Goal: Communication & Community: Answer question/provide support

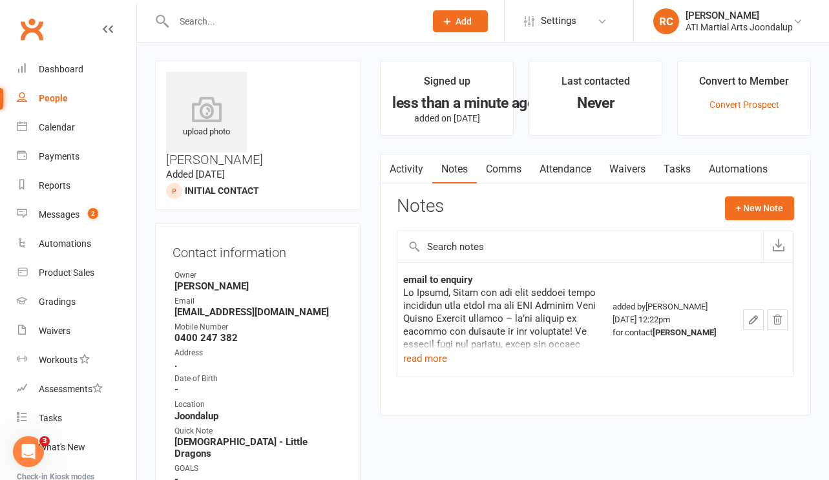
click at [63, 99] on div "People" at bounding box center [53, 98] width 29 height 10
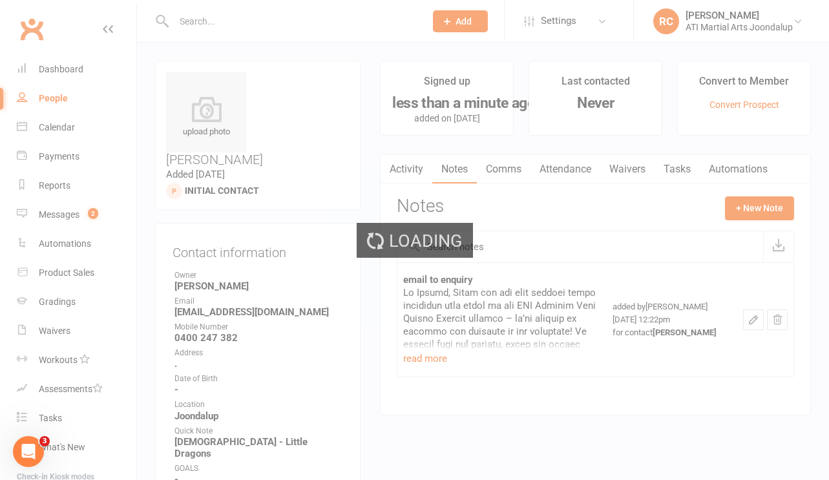
select select "100"
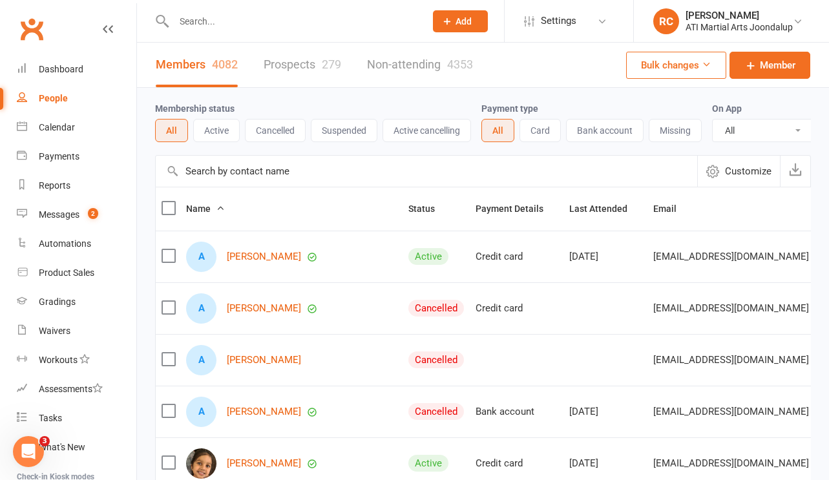
click at [255, 22] on input "text" at bounding box center [293, 21] width 246 height 18
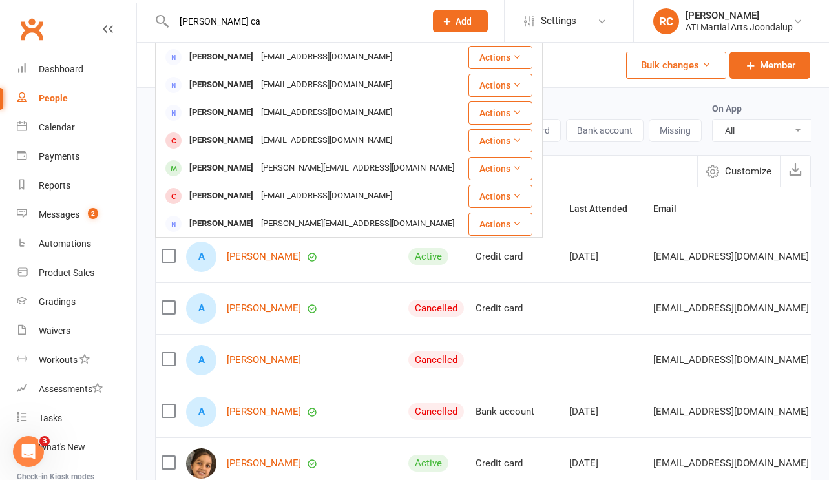
drag, startPoint x: 214, startPoint y: 18, endPoint x: 166, endPoint y: 16, distance: 47.9
click at [166, 16] on div "[PERSON_NAME] ca [PERSON_NAME] Car [EMAIL_ADDRESS][DOMAIN_NAME] Actions [PERSON…" at bounding box center [285, 21] width 261 height 42
type input "[PERSON_NAME] ca"
click at [67, 101] on link "People" at bounding box center [77, 98] width 120 height 29
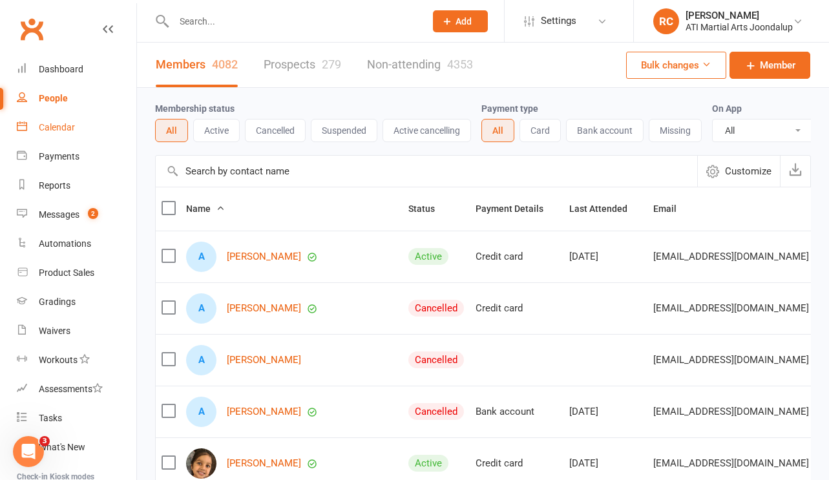
click at [62, 128] on div "Calendar" at bounding box center [57, 127] width 36 height 10
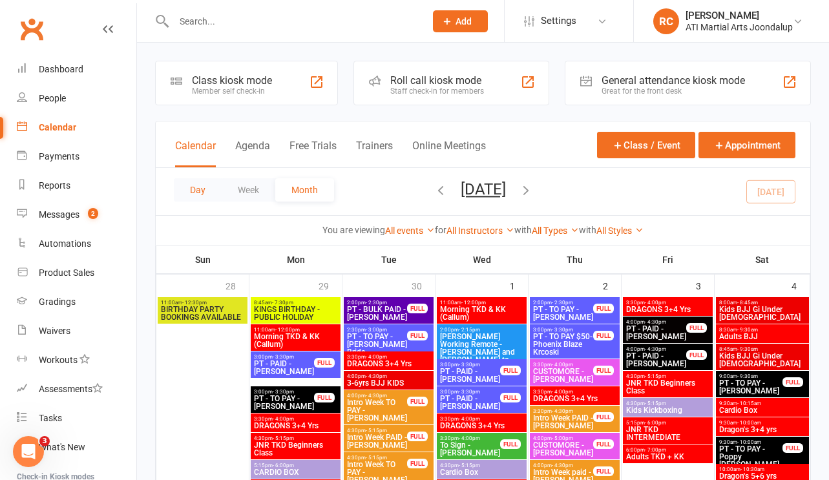
click at [198, 189] on button "Day" at bounding box center [198, 189] width 48 height 23
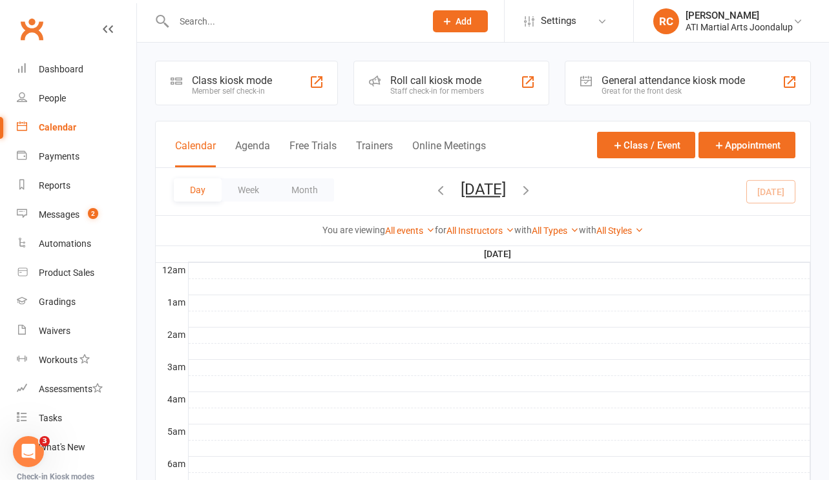
click at [434, 190] on icon "button" at bounding box center [441, 190] width 14 height 14
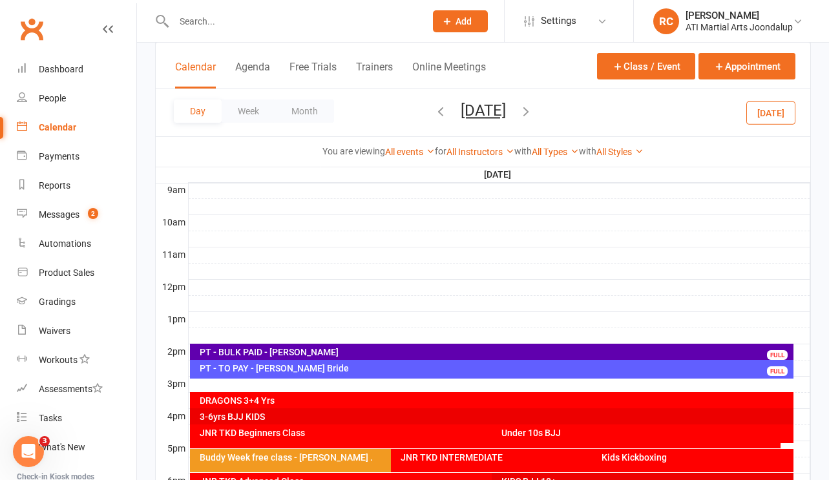
scroll to position [374, 0]
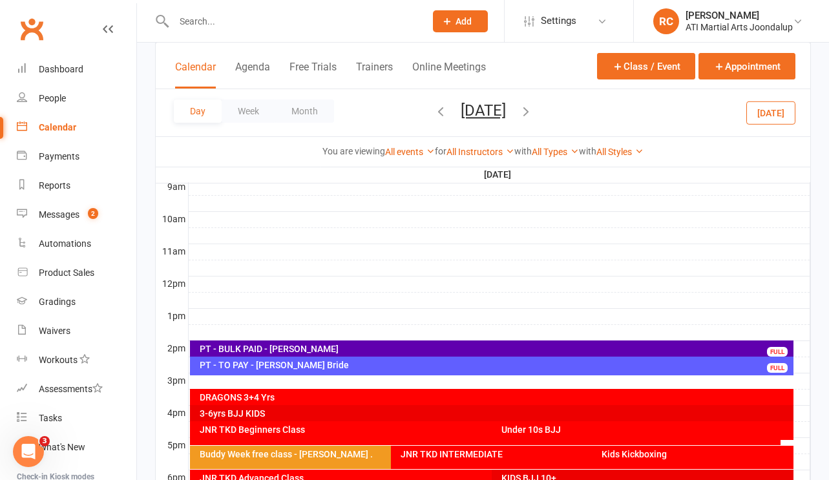
click at [282, 347] on div "PT - BULK PAID - [PERSON_NAME]" at bounding box center [495, 348] width 592 height 9
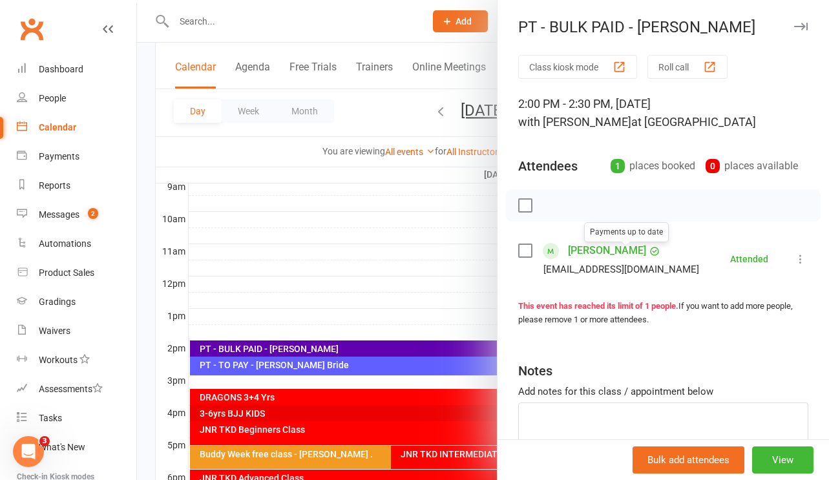
click at [600, 250] on link "[PERSON_NAME]" at bounding box center [607, 250] width 78 height 21
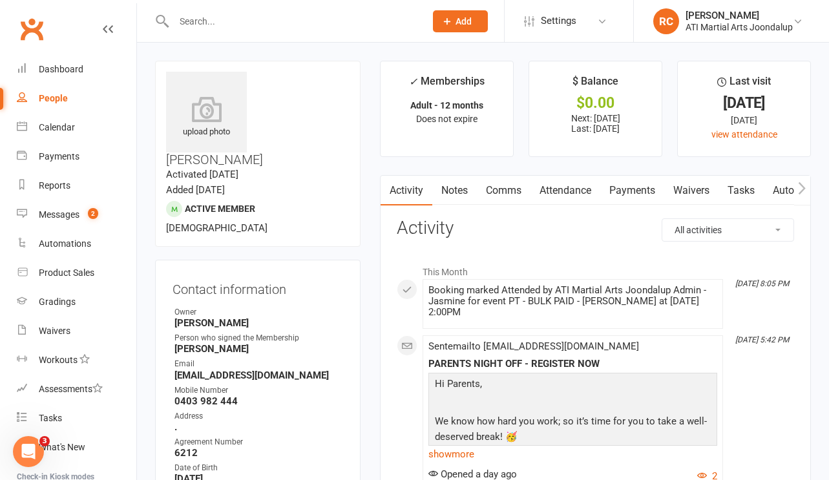
click at [636, 196] on link "Payments" at bounding box center [632, 191] width 64 height 30
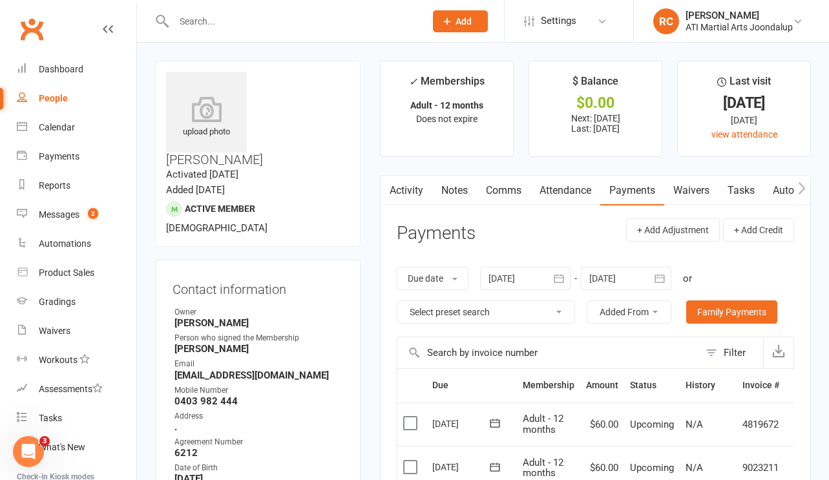
click at [507, 191] on link "Comms" at bounding box center [504, 191] width 54 height 30
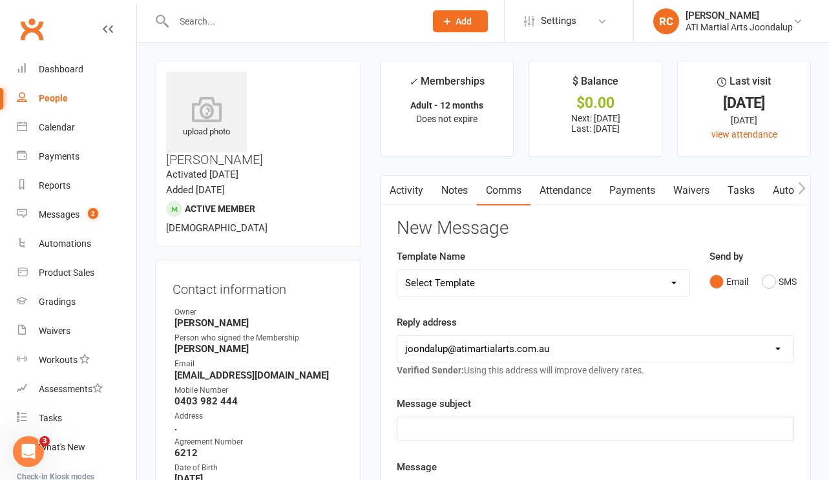
click at [557, 430] on p "﻿" at bounding box center [595, 429] width 381 height 16
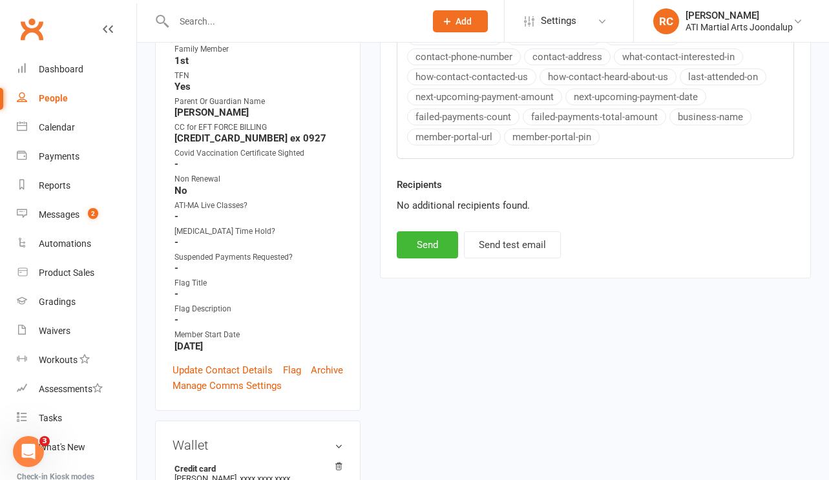
scroll to position [792, 0]
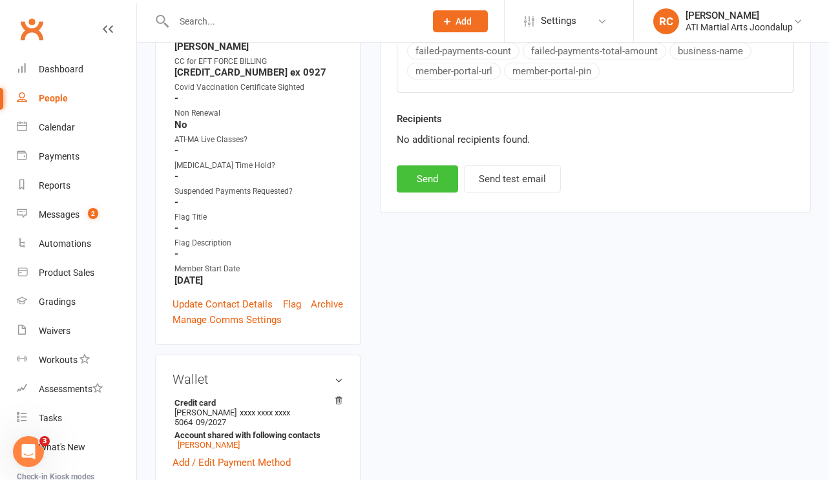
click at [438, 190] on button "Send" at bounding box center [427, 178] width 61 height 27
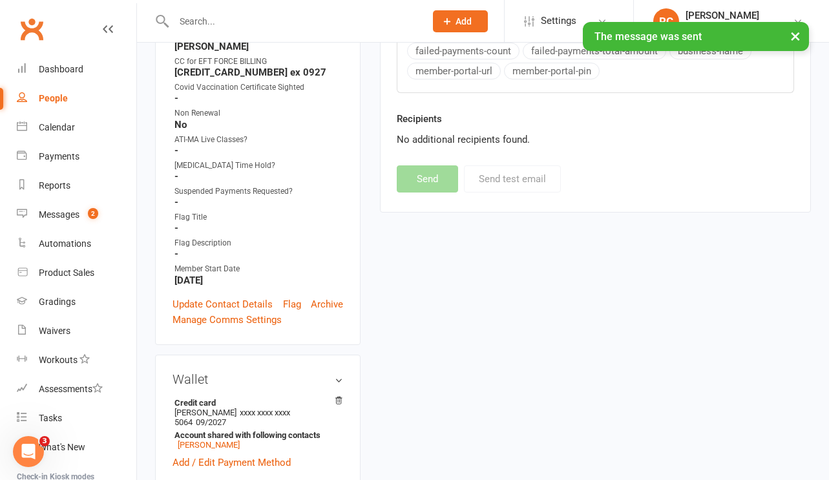
click at [212, 22] on div "× The message was sent" at bounding box center [406, 22] width 812 height 0
click at [209, 15] on input "text" at bounding box center [293, 21] width 246 height 18
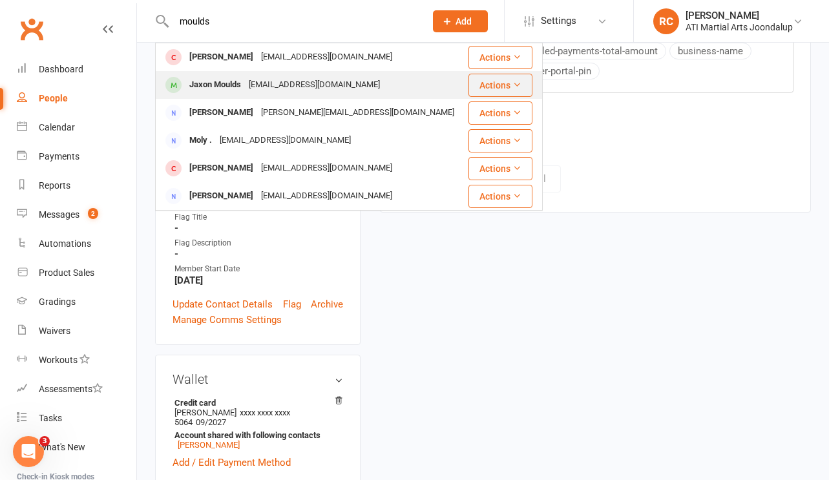
type input "moulds"
click at [253, 86] on div "[EMAIL_ADDRESS][DOMAIN_NAME]" at bounding box center [314, 85] width 139 height 19
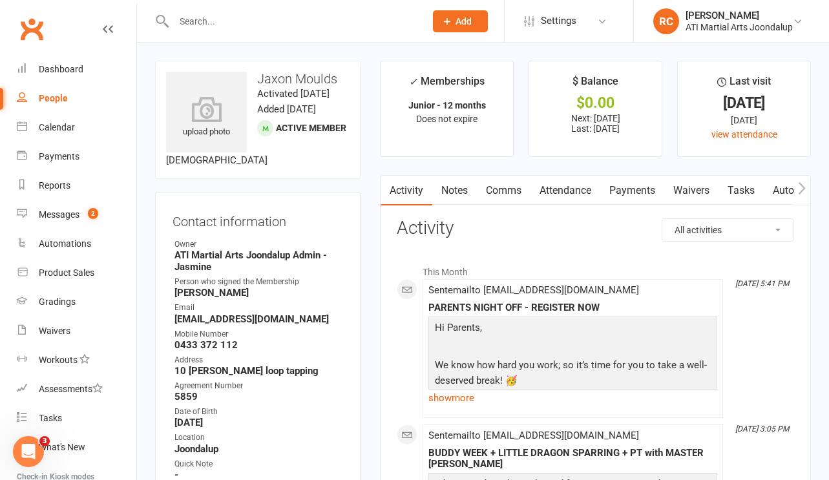
click at [458, 198] on link "Notes" at bounding box center [454, 191] width 45 height 30
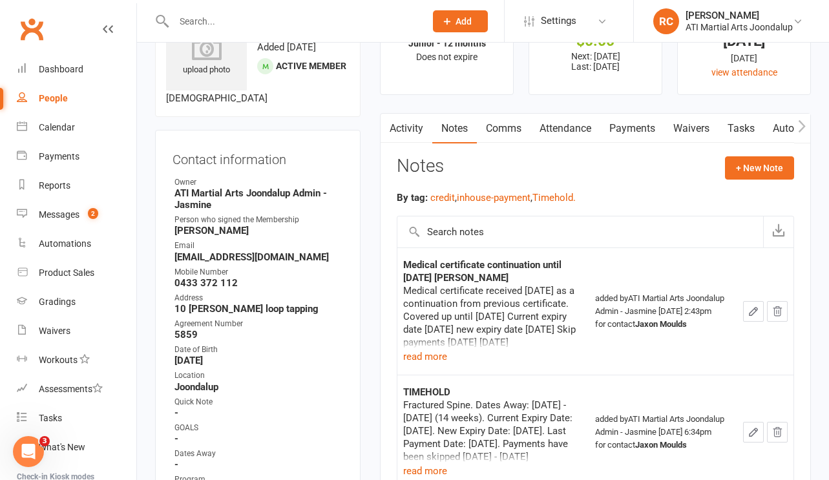
scroll to position [64, 0]
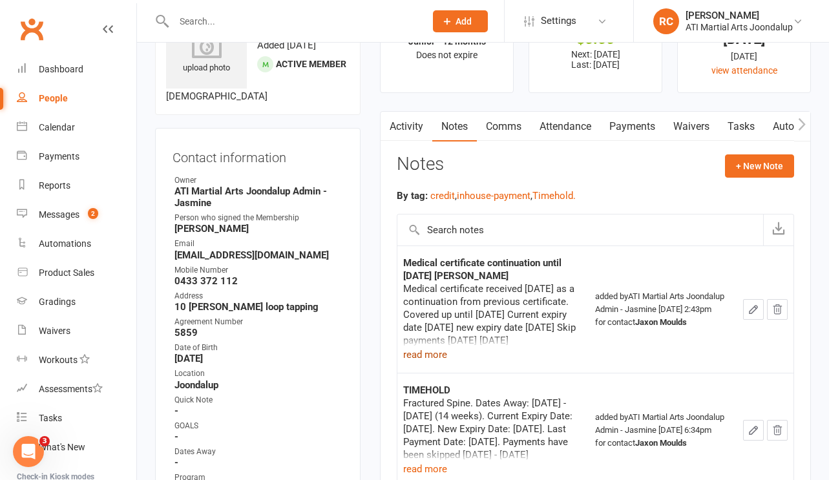
click at [425, 357] on button "read more" at bounding box center [425, 355] width 44 height 16
click at [625, 123] on link "Payments" at bounding box center [632, 127] width 64 height 30
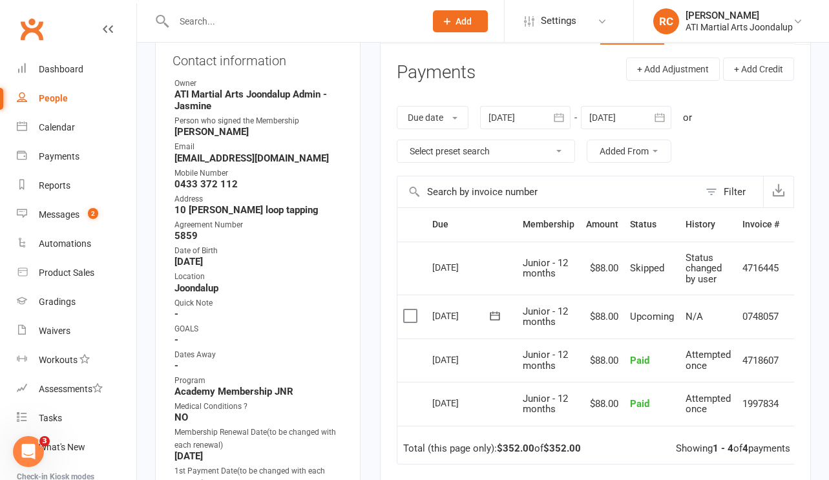
scroll to position [165, 0]
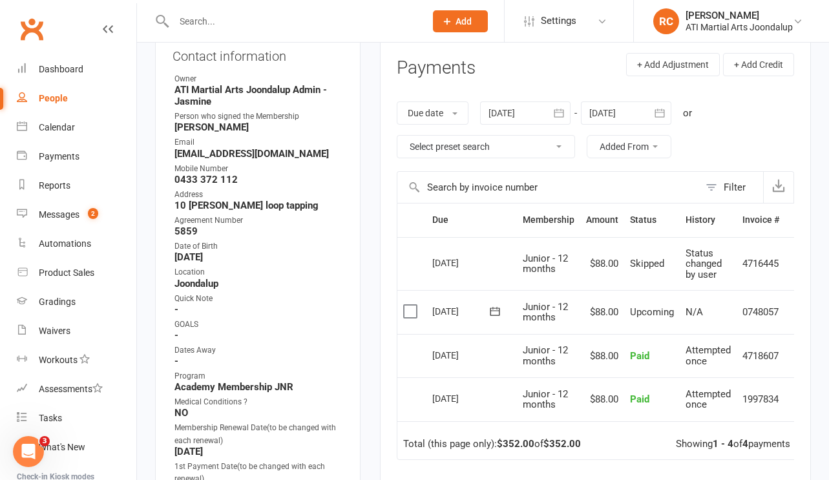
click at [617, 112] on div at bounding box center [626, 112] width 90 height 23
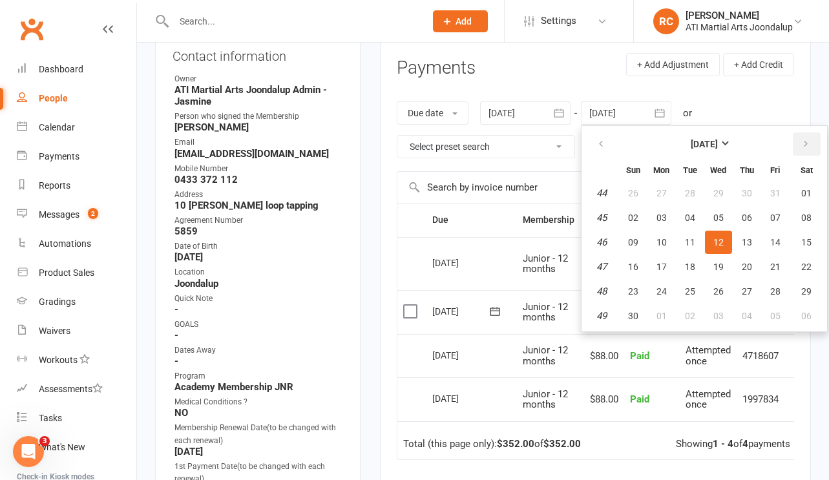
click at [806, 142] on icon "button" at bounding box center [805, 144] width 9 height 10
click at [777, 252] on table "[DATE] Sun Mon Tue Wed Thu Fri Sat 1 28 29 30 31 01 02 03 2 04 05 06 07 08 09 1…" at bounding box center [704, 229] width 240 height 200
click at [777, 241] on span "16" at bounding box center [775, 242] width 10 height 10
type input "[DATE]"
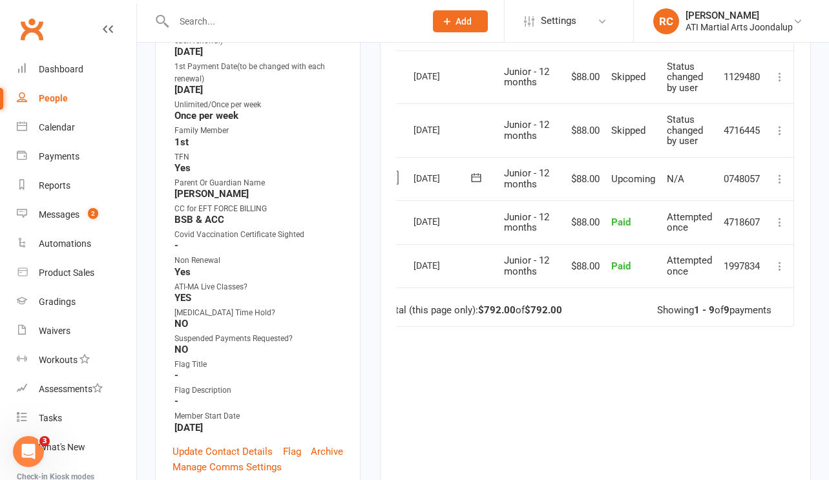
scroll to position [569, 0]
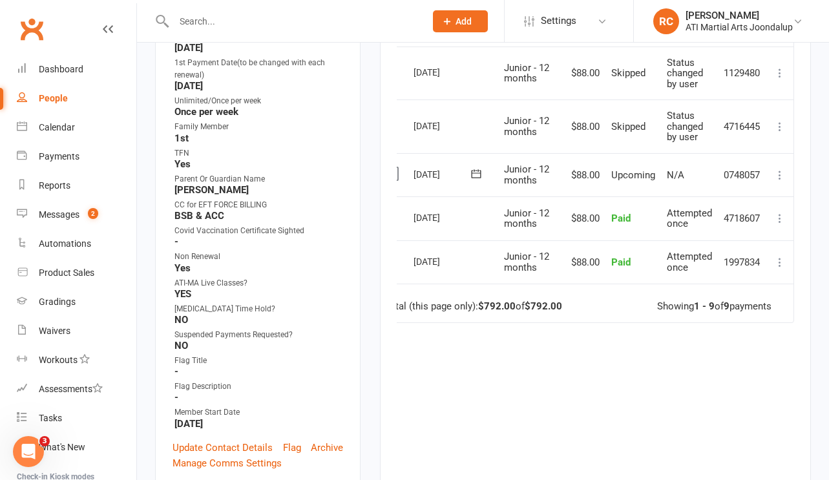
click at [781, 174] on icon at bounding box center [780, 175] width 13 height 13
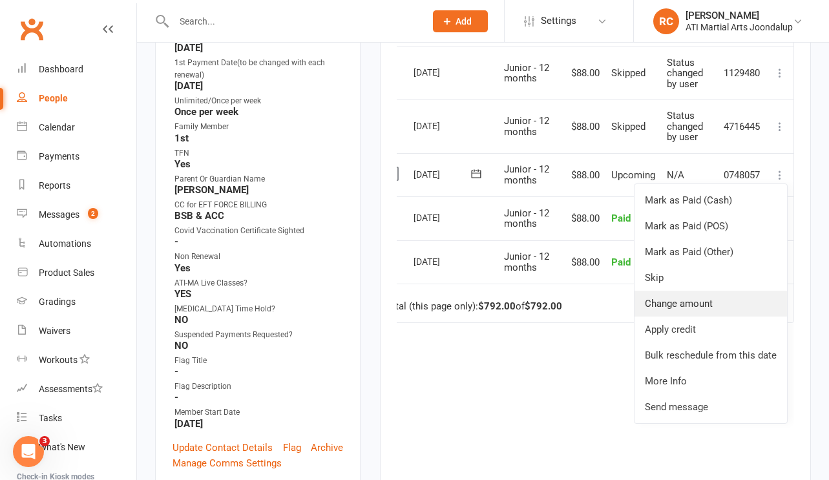
click at [701, 298] on link "Change amount" at bounding box center [711, 304] width 153 height 26
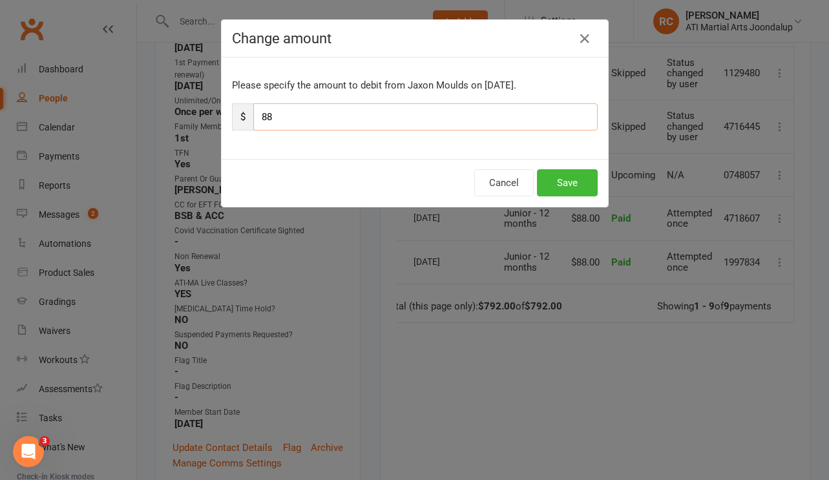
drag, startPoint x: 282, startPoint y: 112, endPoint x: 242, endPoint y: 112, distance: 40.7
click at [245, 112] on div "$ 88" at bounding box center [415, 116] width 366 height 27
type input "12"
click at [571, 180] on button "Save" at bounding box center [567, 182] width 61 height 27
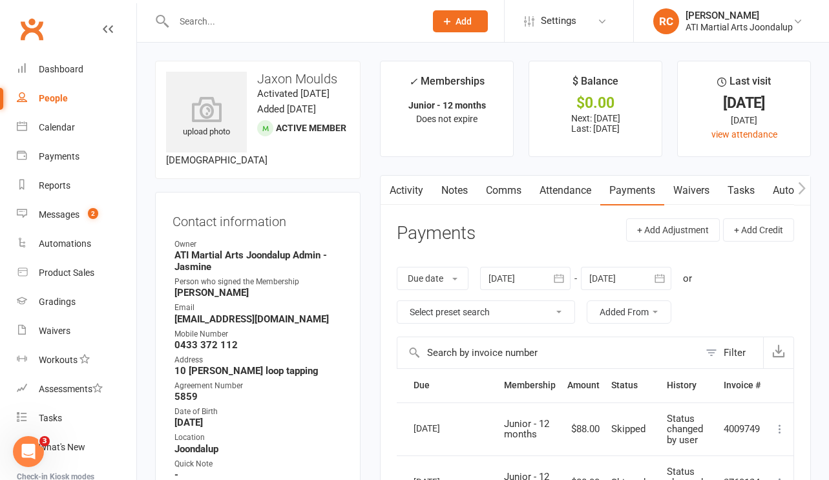
scroll to position [0, 0]
click at [456, 191] on link "Notes" at bounding box center [454, 191] width 45 height 30
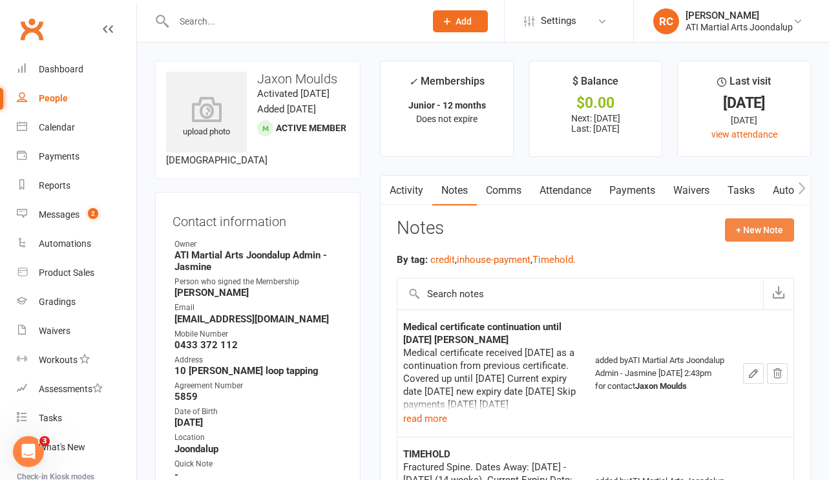
click at [759, 233] on button "+ New Note" at bounding box center [759, 229] width 69 height 23
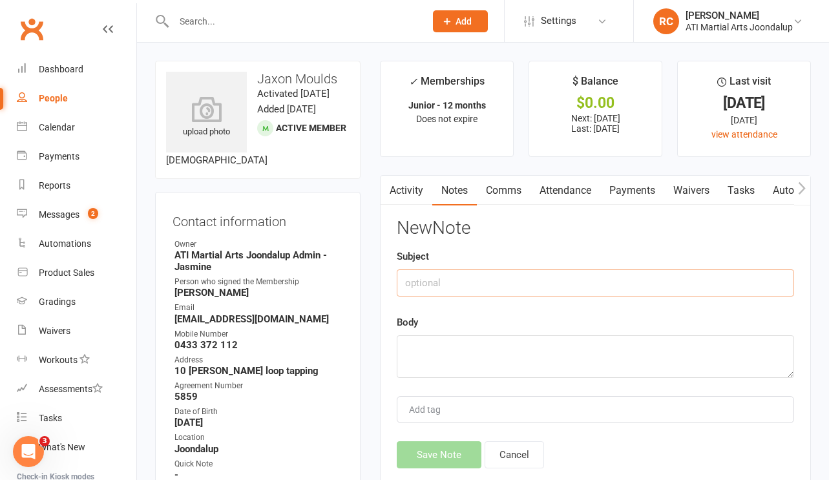
click at [575, 279] on input "text" at bounding box center [595, 282] width 397 height 27
type input "payment changed"
type textarea "H"
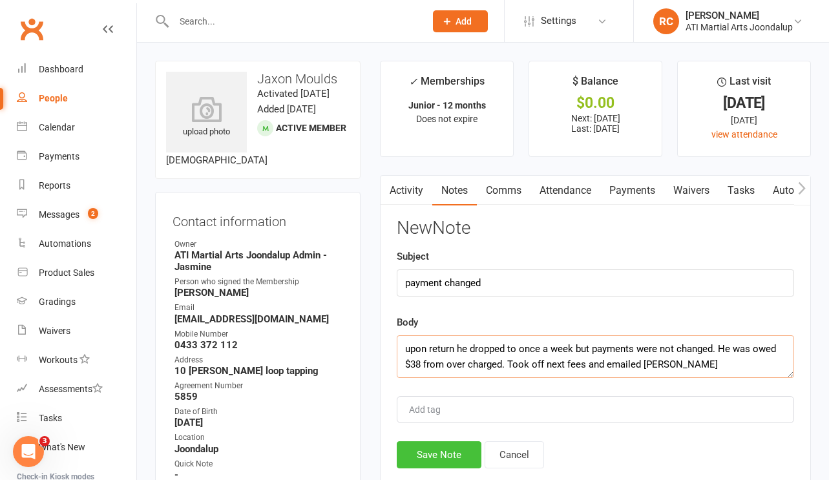
type textarea "upon return he dropped to once a week but payments were not changed. He was owe…"
click at [443, 463] on button "Save Note" at bounding box center [439, 454] width 85 height 27
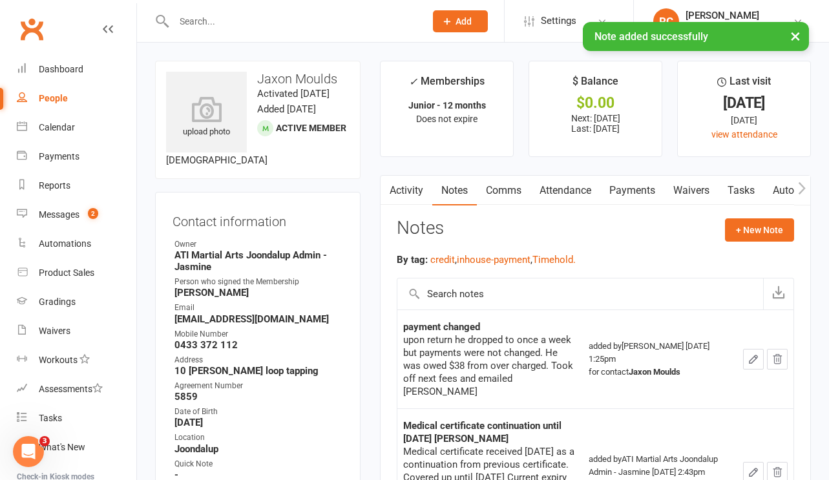
click at [520, 195] on link "Comms" at bounding box center [504, 191] width 54 height 30
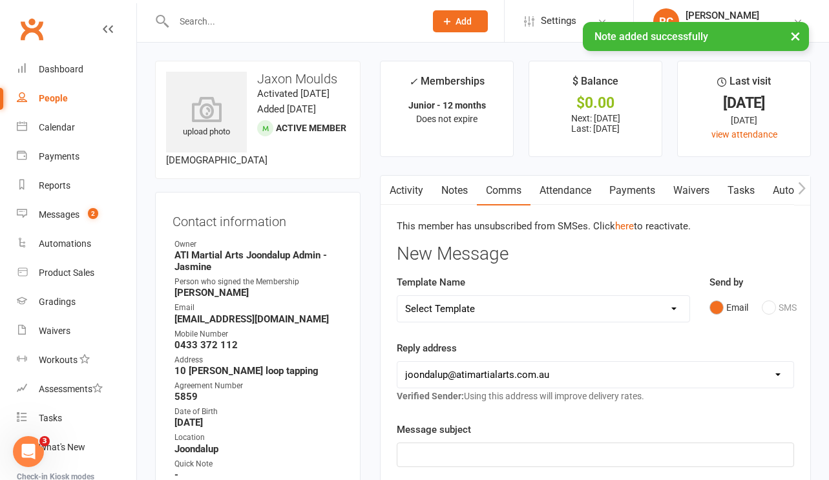
click at [579, 456] on p "﻿" at bounding box center [595, 455] width 381 height 16
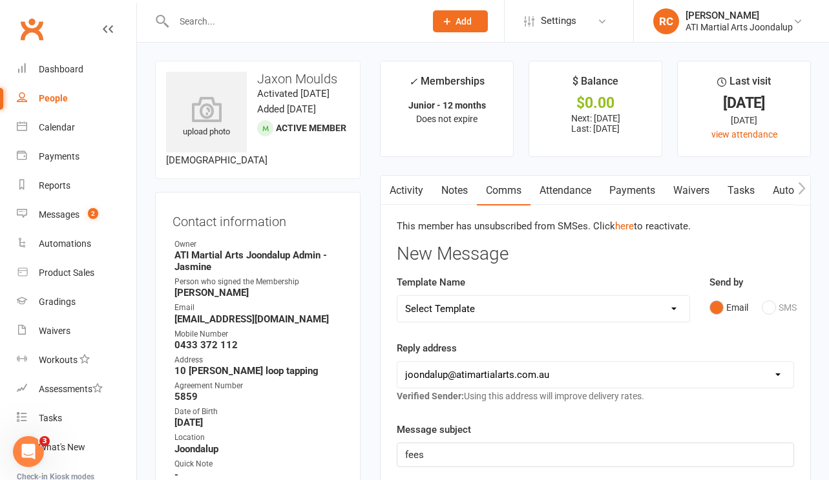
scroll to position [282, 0]
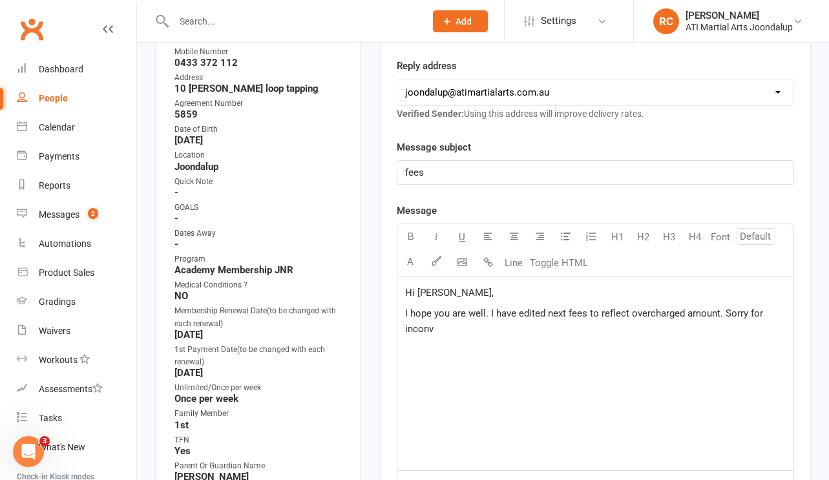
click at [491, 332] on p "I hope you are well. I have edited next fees to reflect overcharged amount. Sor…" at bounding box center [595, 321] width 381 height 31
click at [485, 336] on p "I hope you are well. I have edited next fees to reflect overcharged amount. Sor…" at bounding box center [595, 321] width 381 height 31
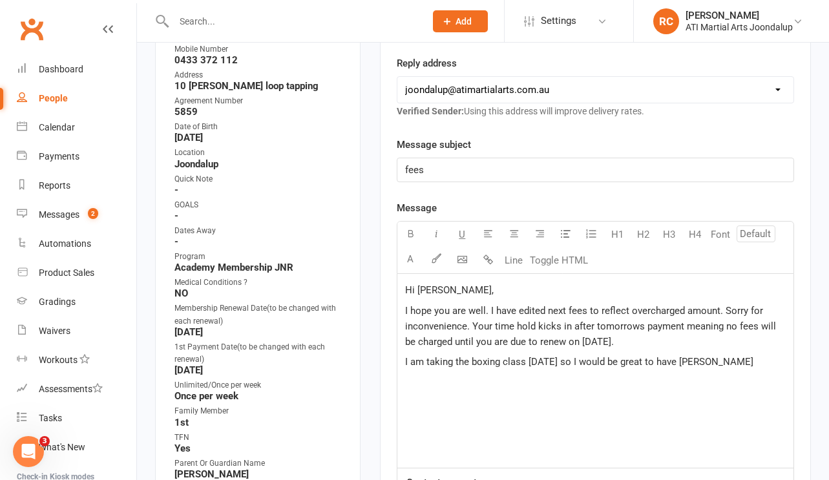
scroll to position [292, 0]
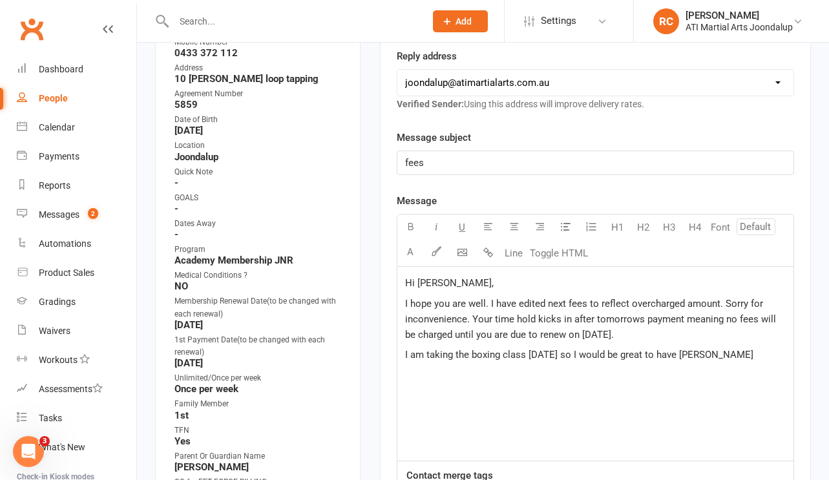
click at [704, 360] on span "I am taking the boxing class [DATE] so I would be great to have [PERSON_NAME]" at bounding box center [579, 355] width 348 height 12
click at [716, 355] on span "I am taking the boxing class [DATE] so I would be great to have [PERSON_NAME]" at bounding box center [579, 355] width 348 height 12
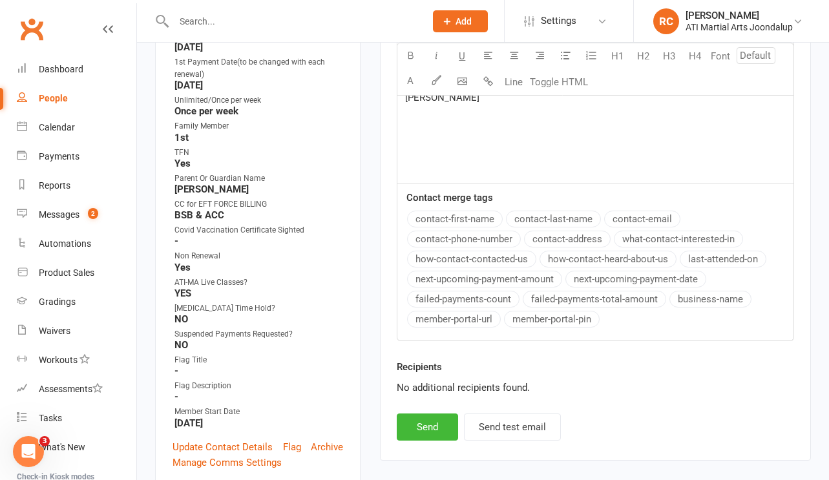
scroll to position [609, 0]
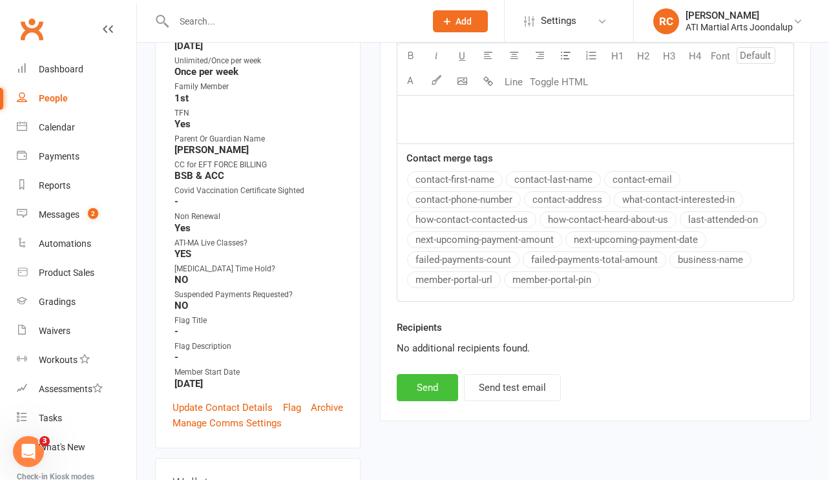
click at [426, 394] on button "Send" at bounding box center [427, 387] width 61 height 27
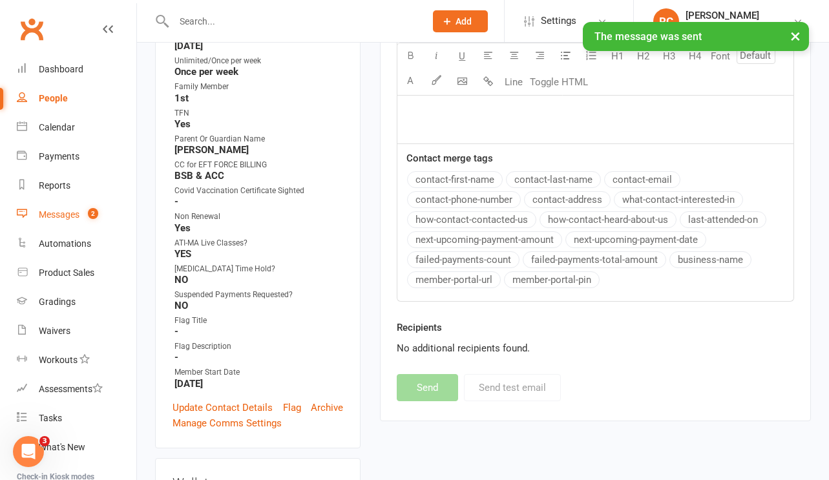
click at [84, 222] on link "Messages 2" at bounding box center [77, 214] width 120 height 29
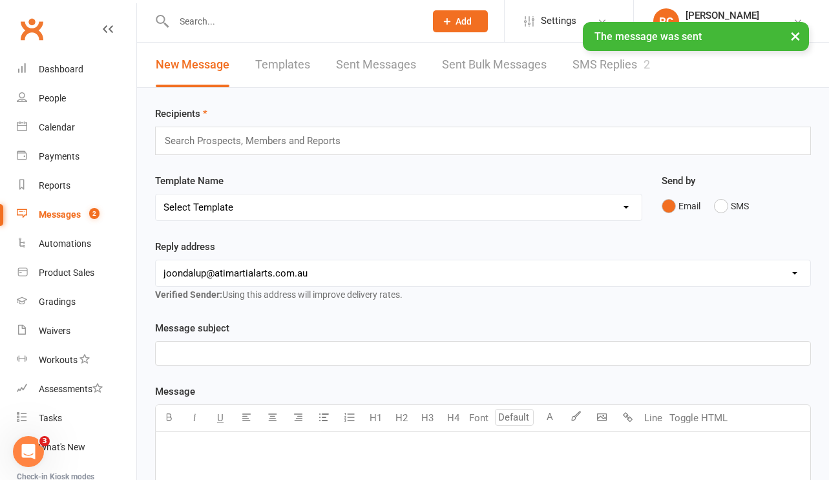
click at [580, 60] on link "SMS Replies 2" at bounding box center [612, 65] width 78 height 45
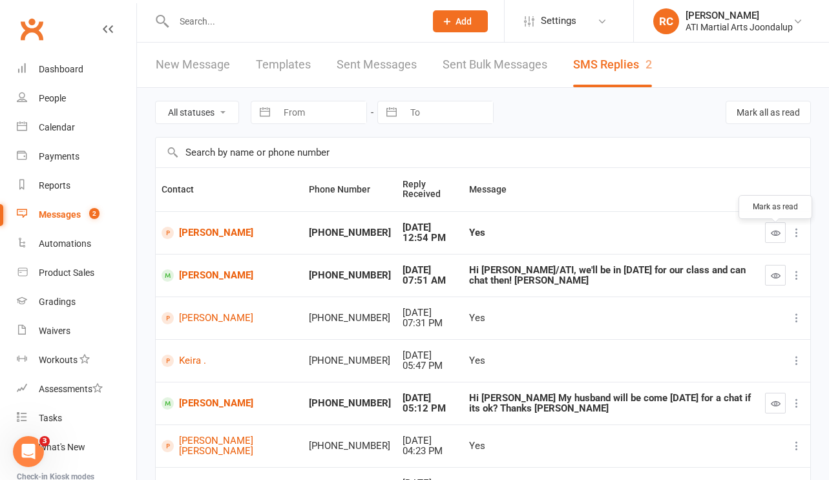
click at [777, 233] on icon "button" at bounding box center [776, 233] width 10 height 10
click at [207, 232] on link "[PERSON_NAME]" at bounding box center [230, 233] width 136 height 12
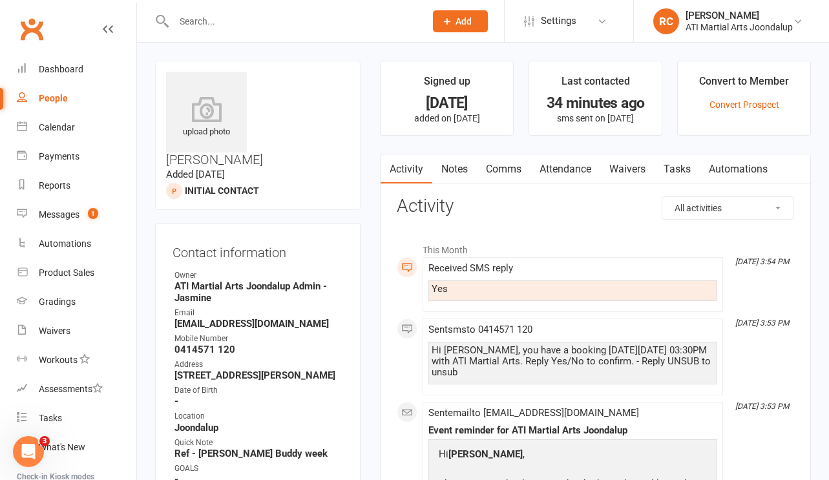
click at [569, 174] on link "Attendance" at bounding box center [566, 169] width 70 height 30
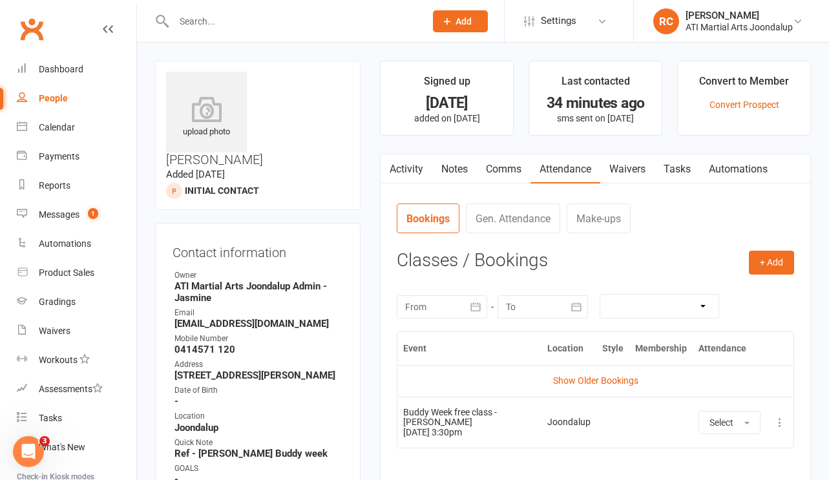
click at [786, 423] on icon at bounding box center [780, 422] width 13 height 13
click at [746, 472] on link "View event" at bounding box center [723, 474] width 128 height 26
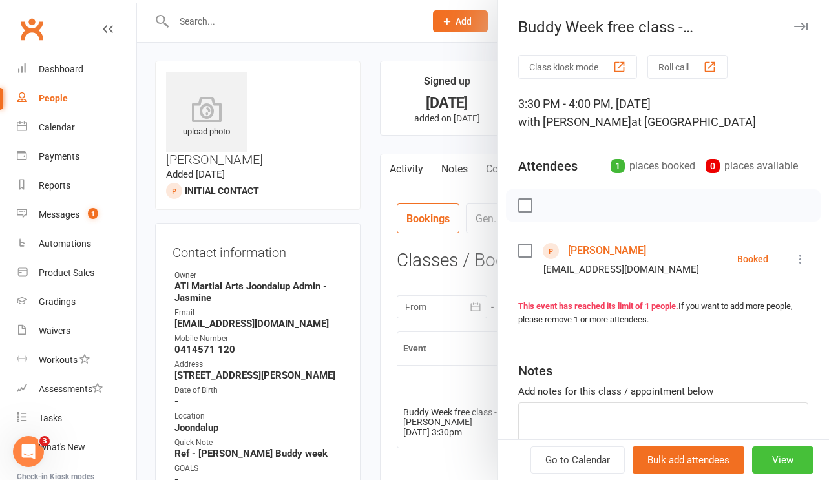
click at [784, 468] on button "View" at bounding box center [782, 460] width 61 height 27
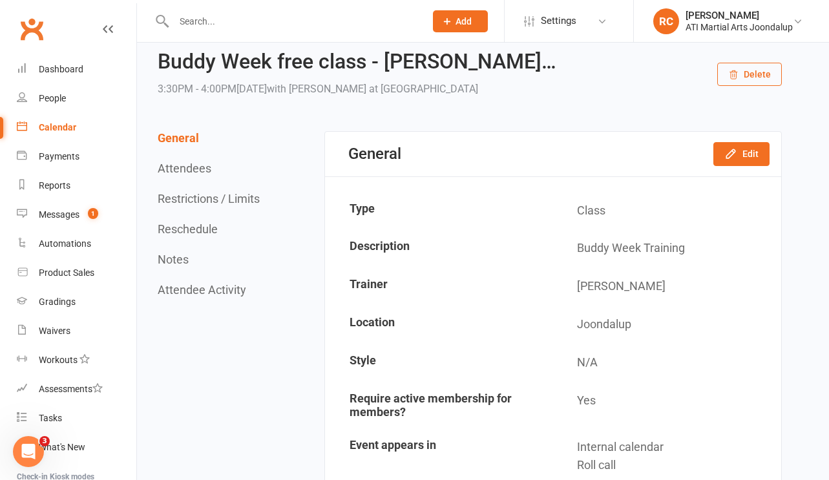
scroll to position [37, 0]
click at [757, 158] on button "Edit" at bounding box center [741, 154] width 56 height 23
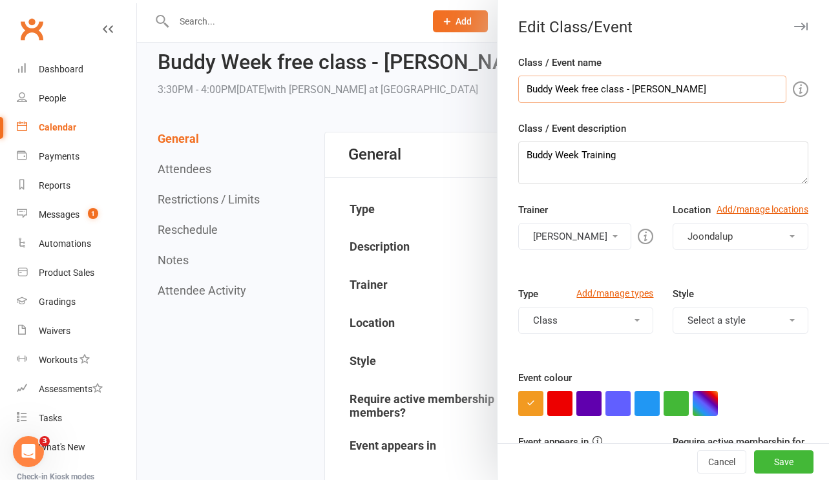
click at [713, 90] on input "Buddy Week free class - [PERSON_NAME]" at bounding box center [652, 89] width 268 height 27
type input "Buddy Week free class - [PERSON_NAME] CONFIRMED"
click at [779, 463] on button "Save" at bounding box center [783, 461] width 59 height 23
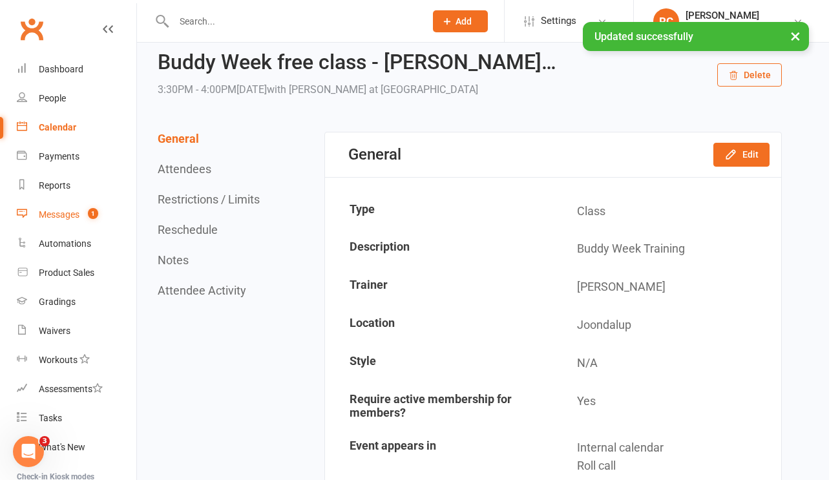
click at [50, 209] on div "Messages" at bounding box center [59, 214] width 41 height 10
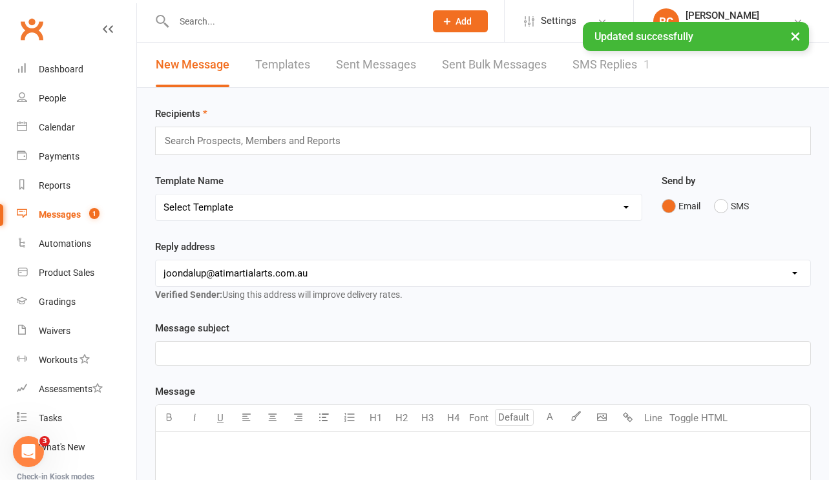
click at [622, 69] on link "SMS Replies 1" at bounding box center [612, 65] width 78 height 45
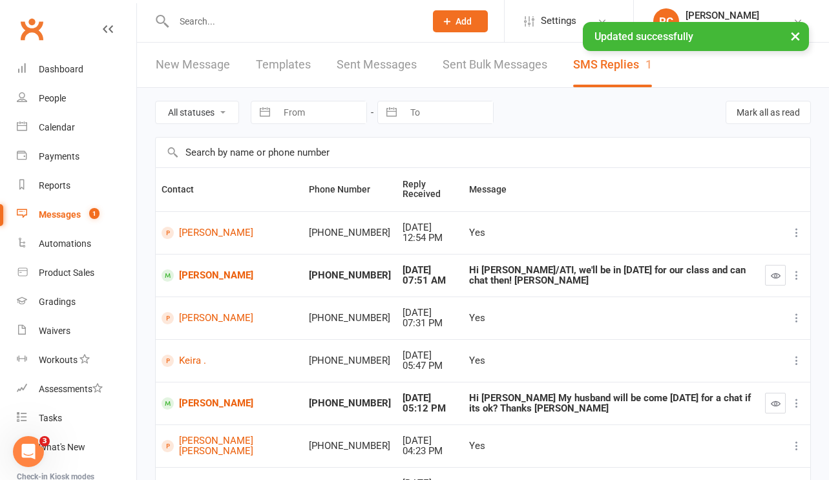
click at [781, 277] on button "button" at bounding box center [775, 275] width 21 height 21
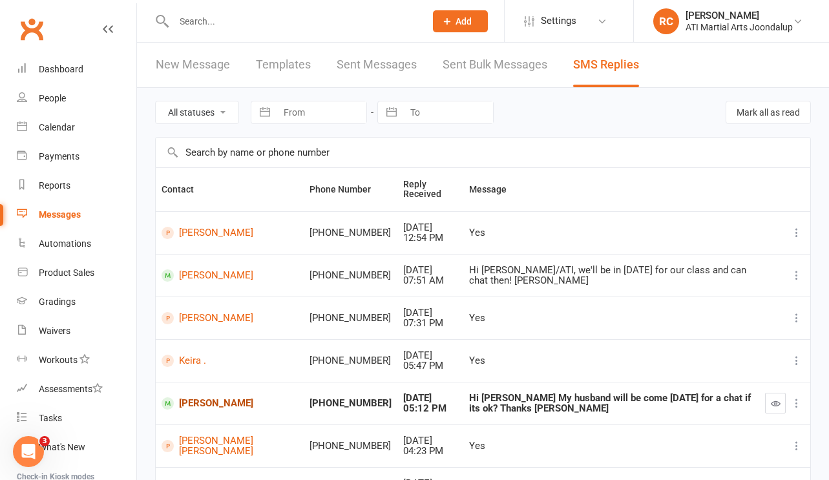
click at [235, 403] on link "[PERSON_NAME]" at bounding box center [230, 403] width 136 height 12
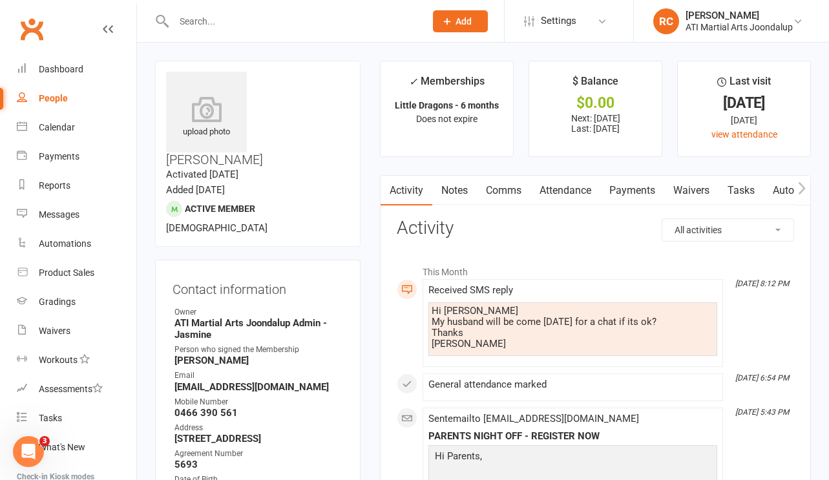
click at [522, 192] on link "Comms" at bounding box center [504, 191] width 54 height 30
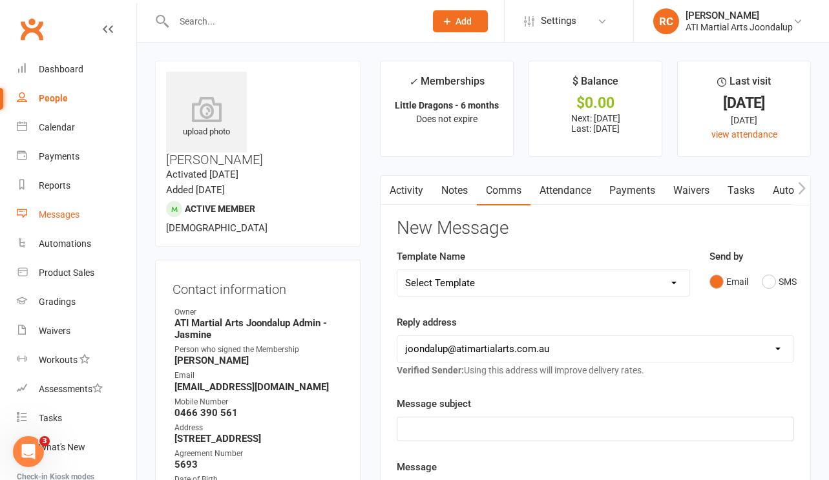
click at [70, 210] on div "Messages" at bounding box center [59, 214] width 41 height 10
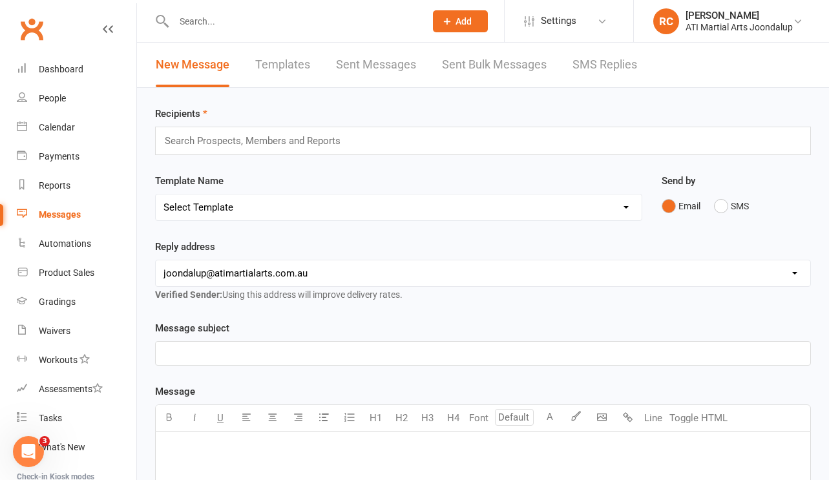
click at [608, 65] on link "SMS Replies" at bounding box center [605, 65] width 65 height 45
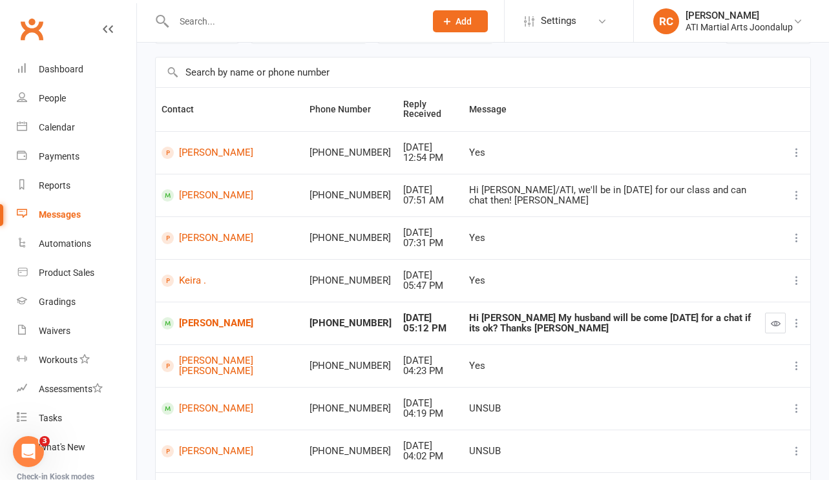
scroll to position [96, 0]
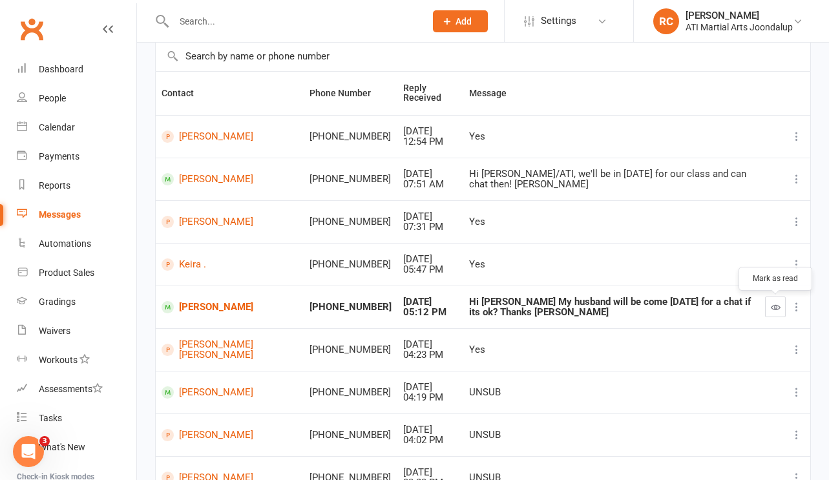
click at [778, 312] on icon "button" at bounding box center [776, 307] width 10 height 10
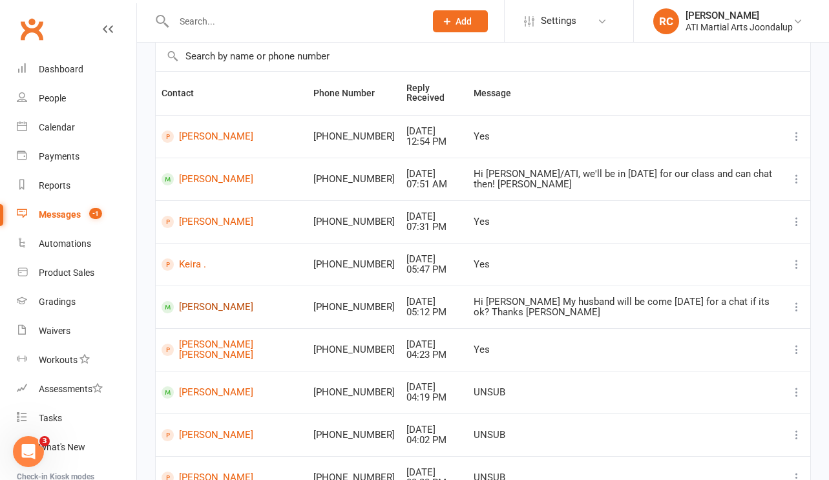
click at [238, 308] on link "[PERSON_NAME]" at bounding box center [232, 307] width 140 height 12
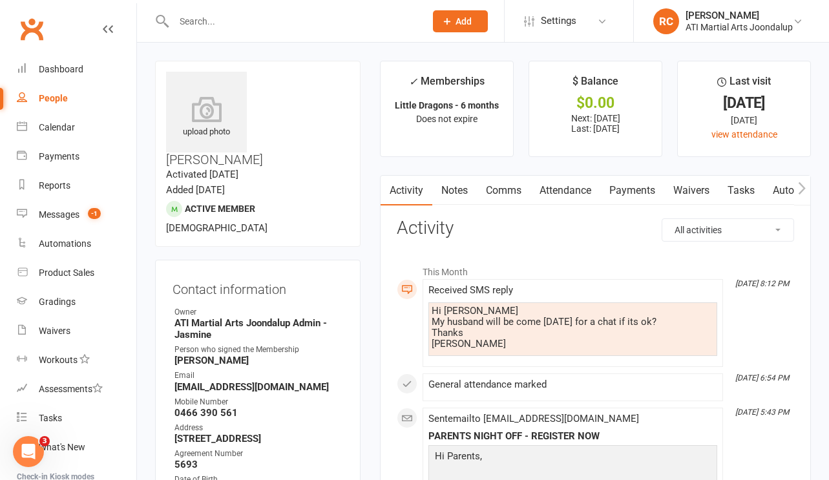
click at [580, 185] on link "Attendance" at bounding box center [566, 191] width 70 height 30
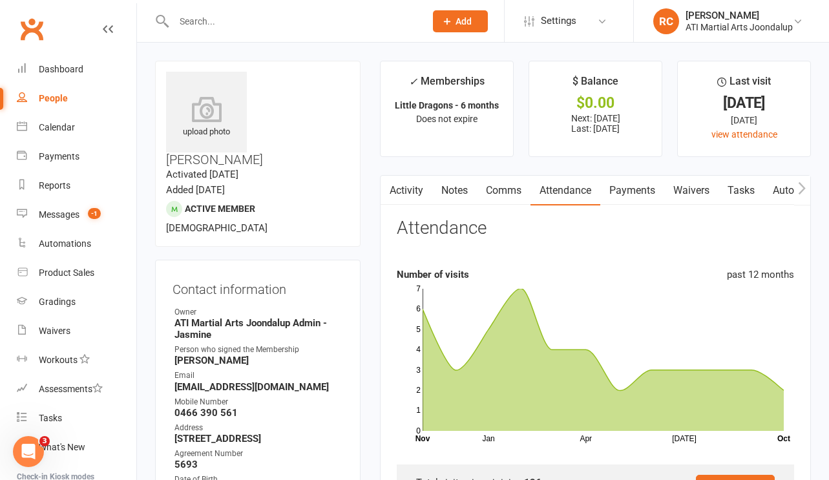
click at [516, 186] on link "Comms" at bounding box center [504, 191] width 54 height 30
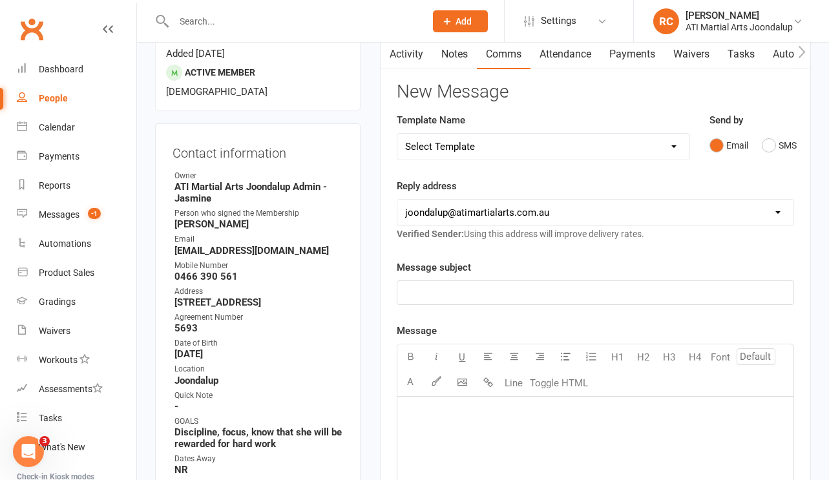
scroll to position [137, 0]
click at [765, 147] on button "SMS" at bounding box center [779, 144] width 35 height 25
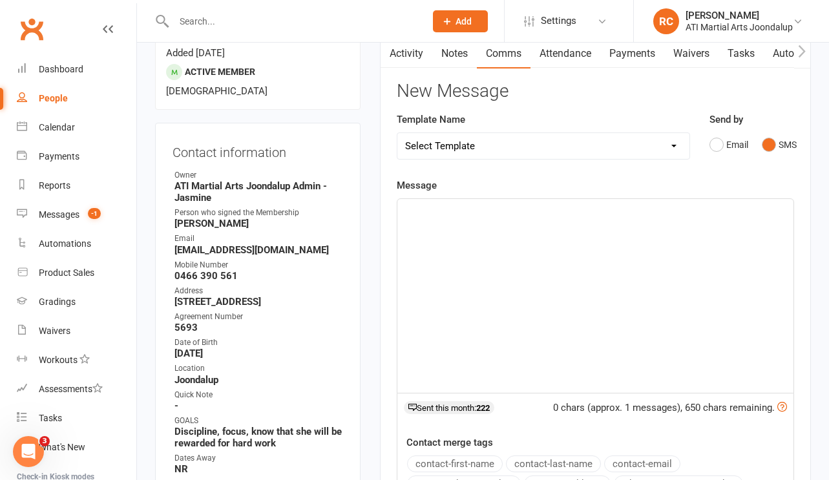
click at [580, 300] on div "﻿" at bounding box center [595, 296] width 396 height 194
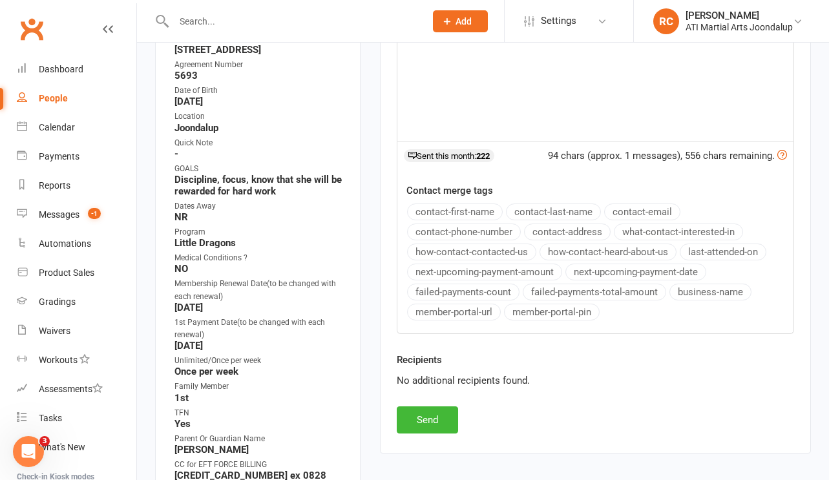
scroll to position [509, 0]
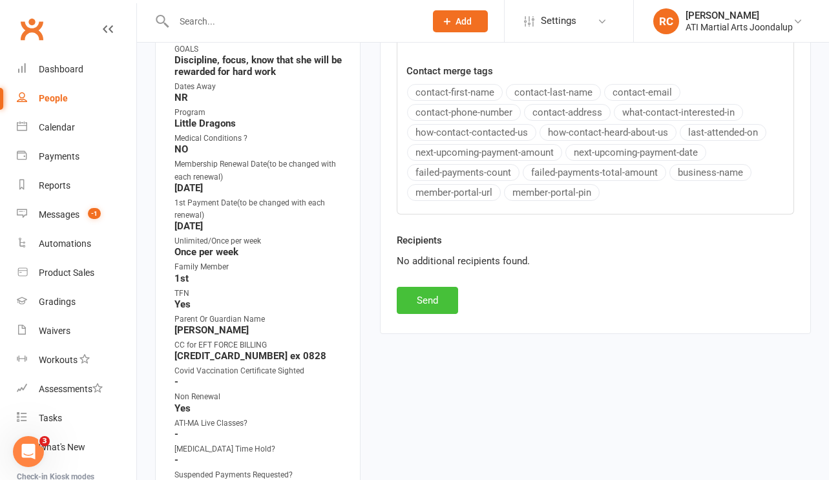
click at [441, 307] on button "Send" at bounding box center [427, 300] width 61 height 27
